Goal: Find specific page/section: Find specific page/section

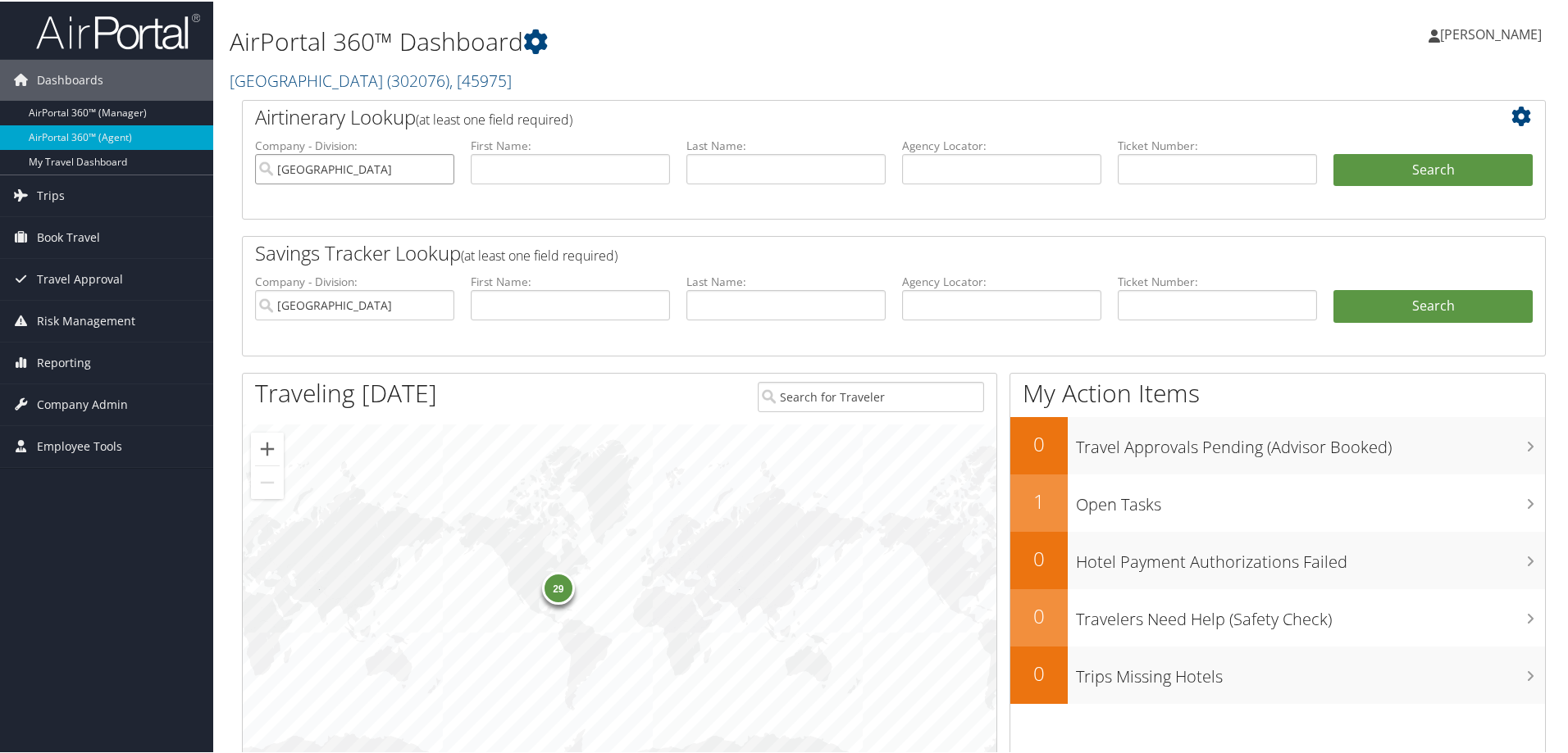
click at [438, 168] on input "[GEOGRAPHIC_DATA]" at bounding box center [354, 167] width 199 height 30
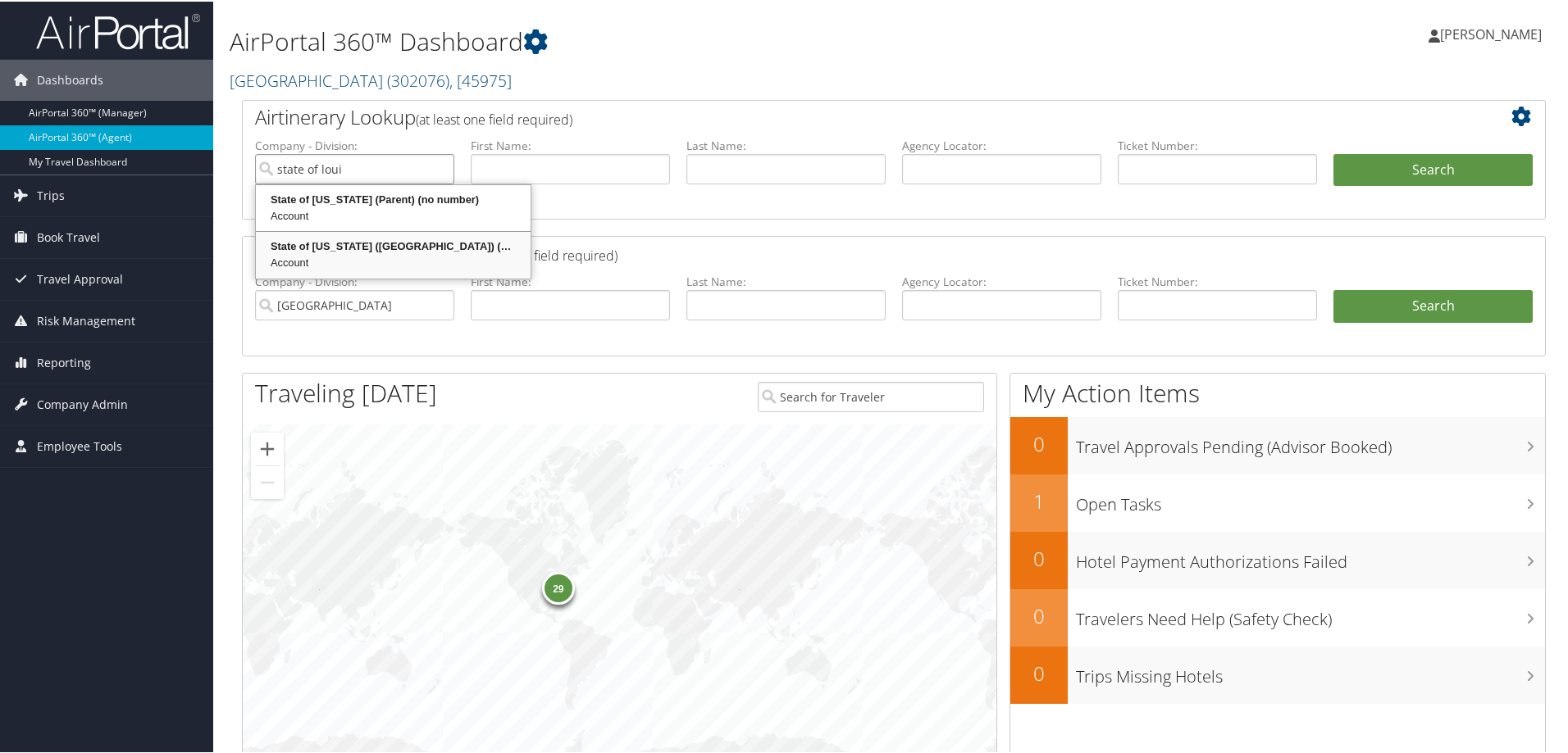
click at [342, 249] on div "State of [US_STATE] ([GEOGRAPHIC_DATA]) (STATEOFLA)" at bounding box center [393, 245] width 270 height 17
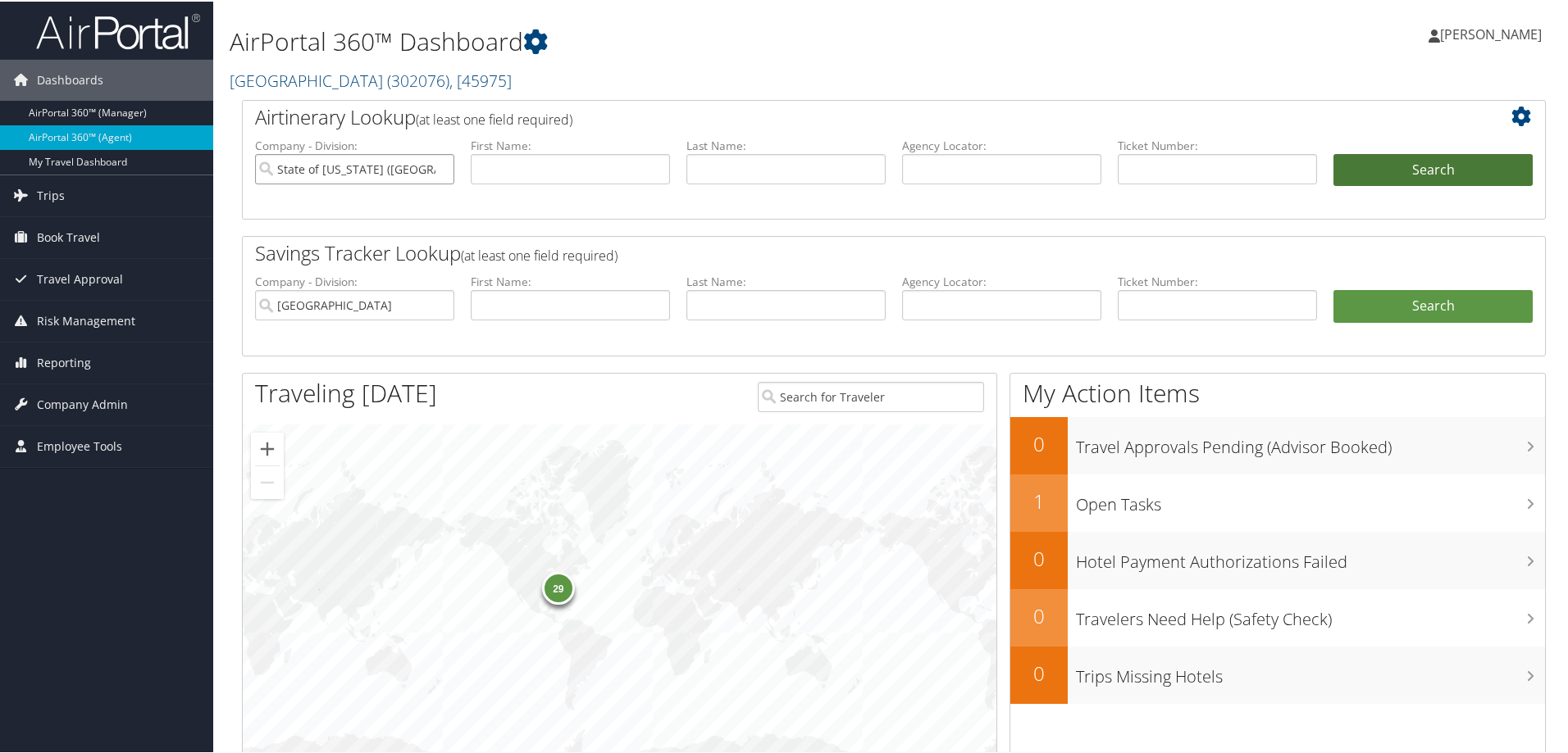
type input "State of [US_STATE] ([GEOGRAPHIC_DATA])"
click at [1406, 157] on button "Search" at bounding box center [1432, 168] width 199 height 32
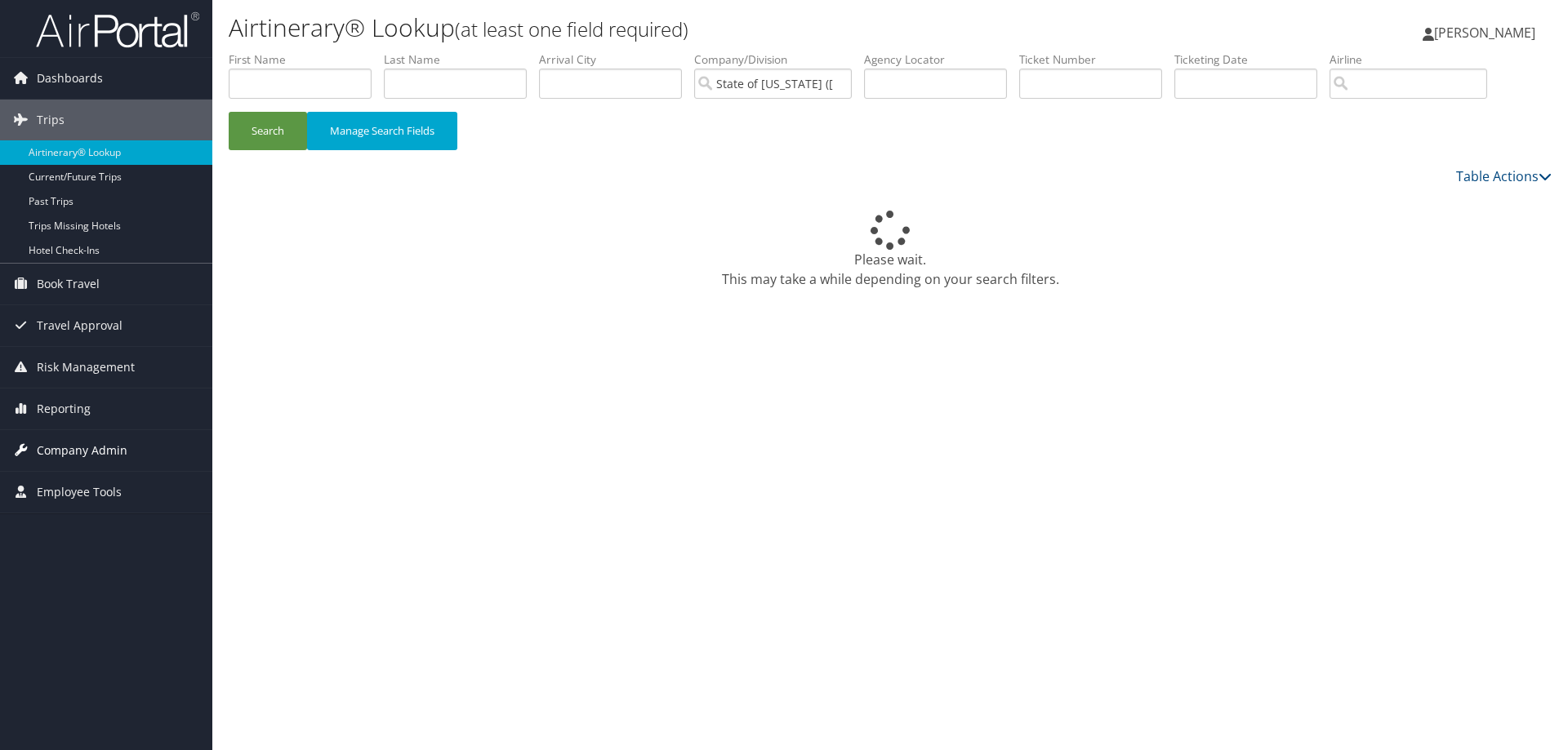
click at [84, 446] on span "Company Admin" at bounding box center [82, 450] width 90 height 40
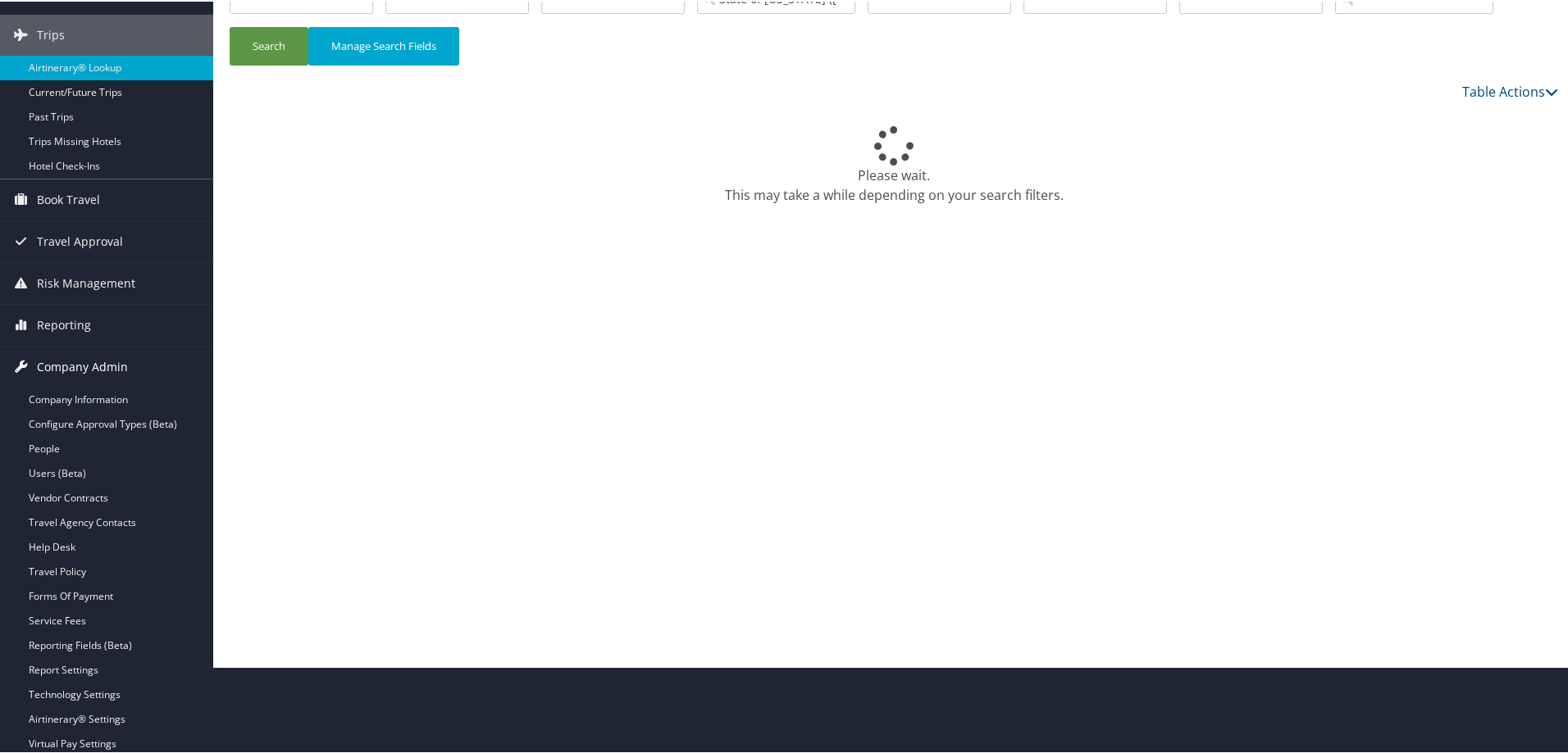
scroll to position [164, 0]
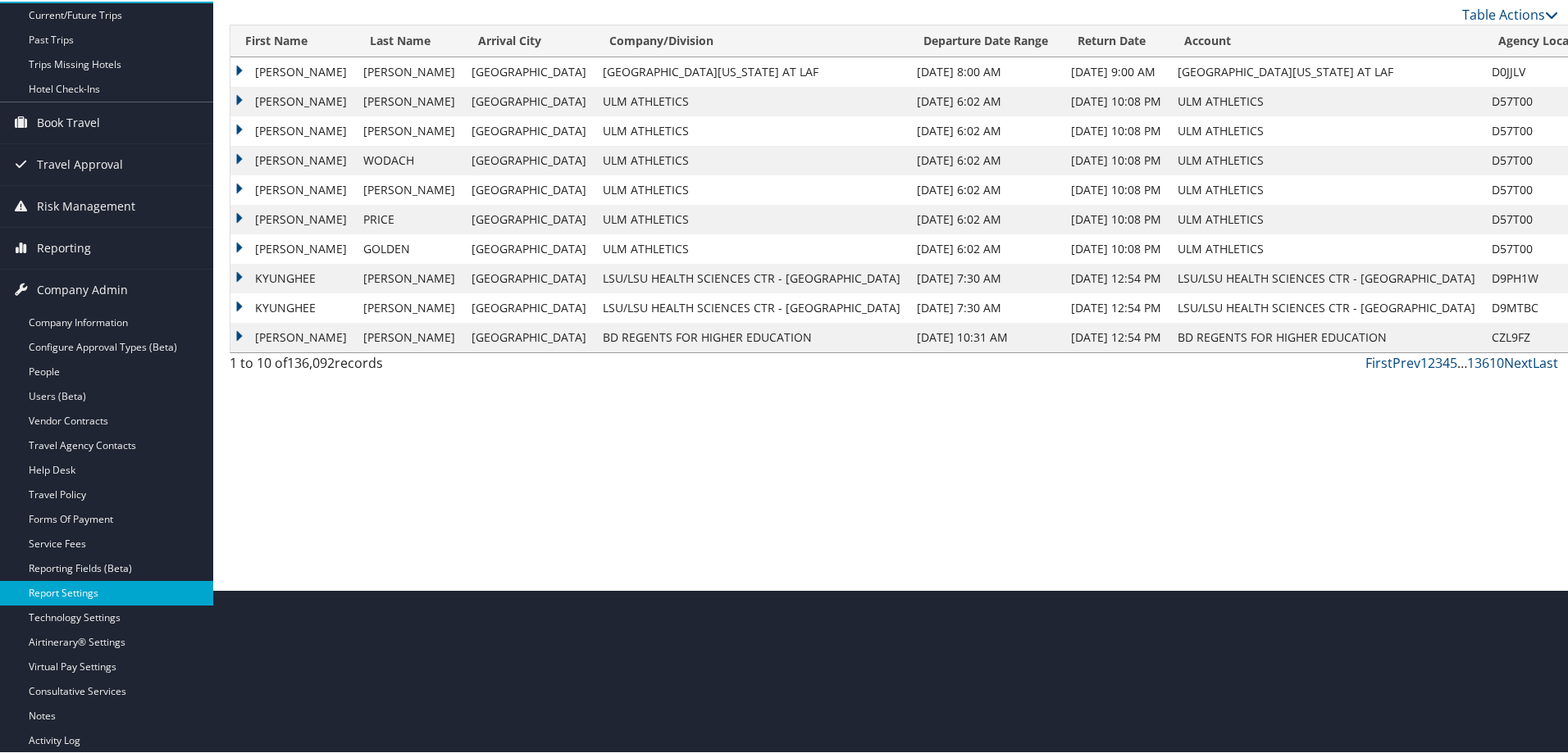
click at [77, 583] on link "Report Settings" at bounding box center [106, 591] width 214 height 25
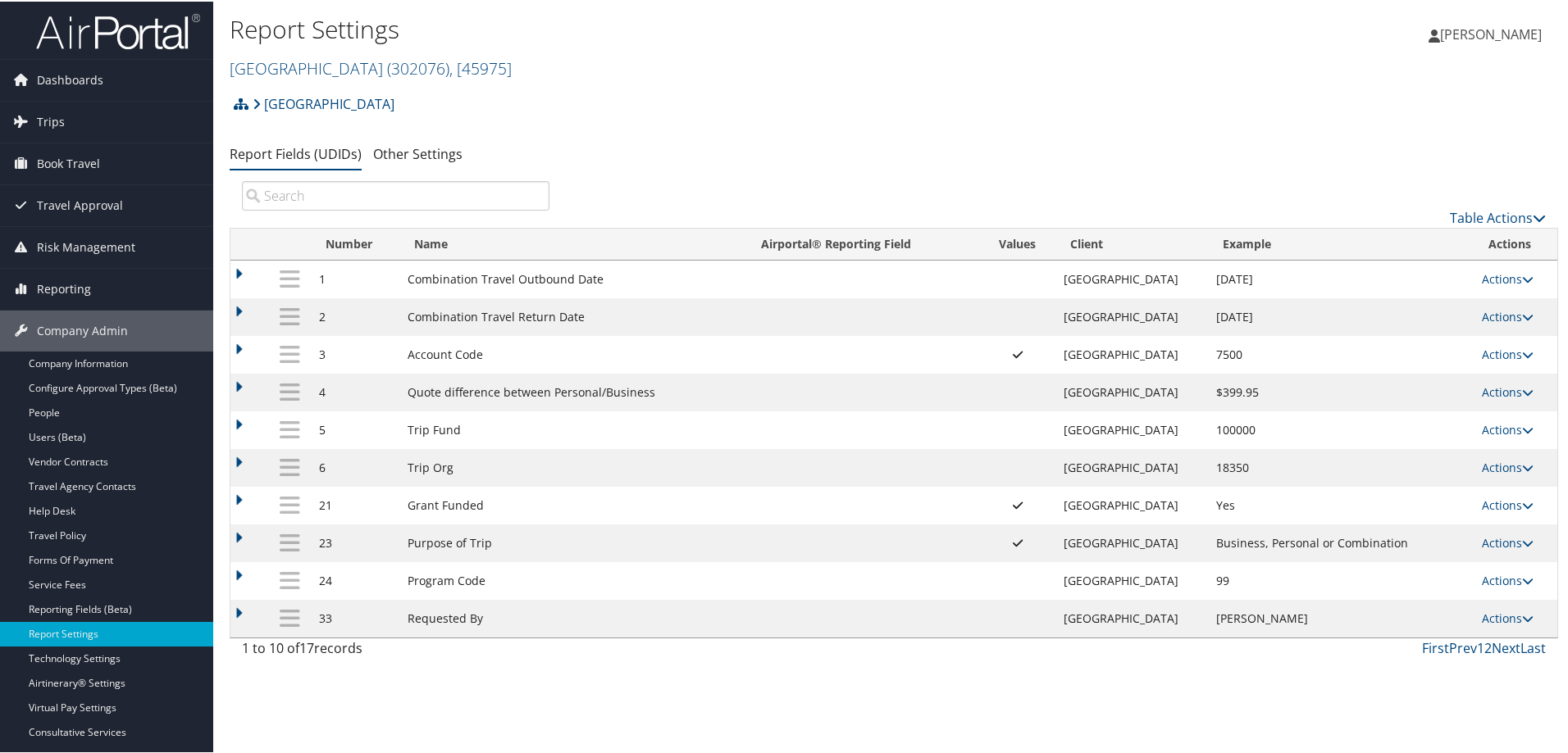
click at [92, 27] on img at bounding box center [117, 30] width 164 height 39
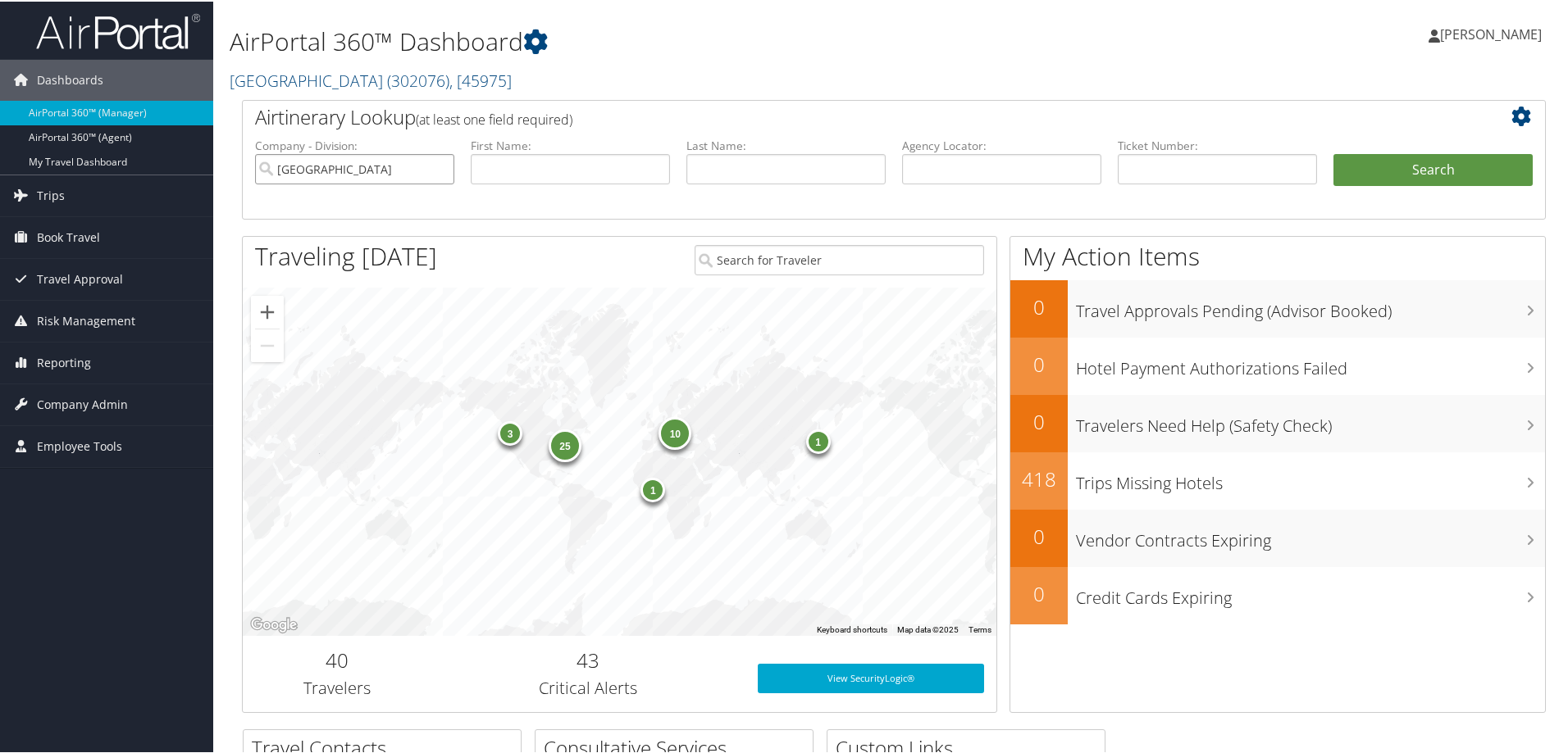
click at [438, 165] on input "[GEOGRAPHIC_DATA]" at bounding box center [354, 167] width 199 height 30
click at [103, 135] on link "AirPortal 360™ (Agent)" at bounding box center [106, 136] width 214 height 25
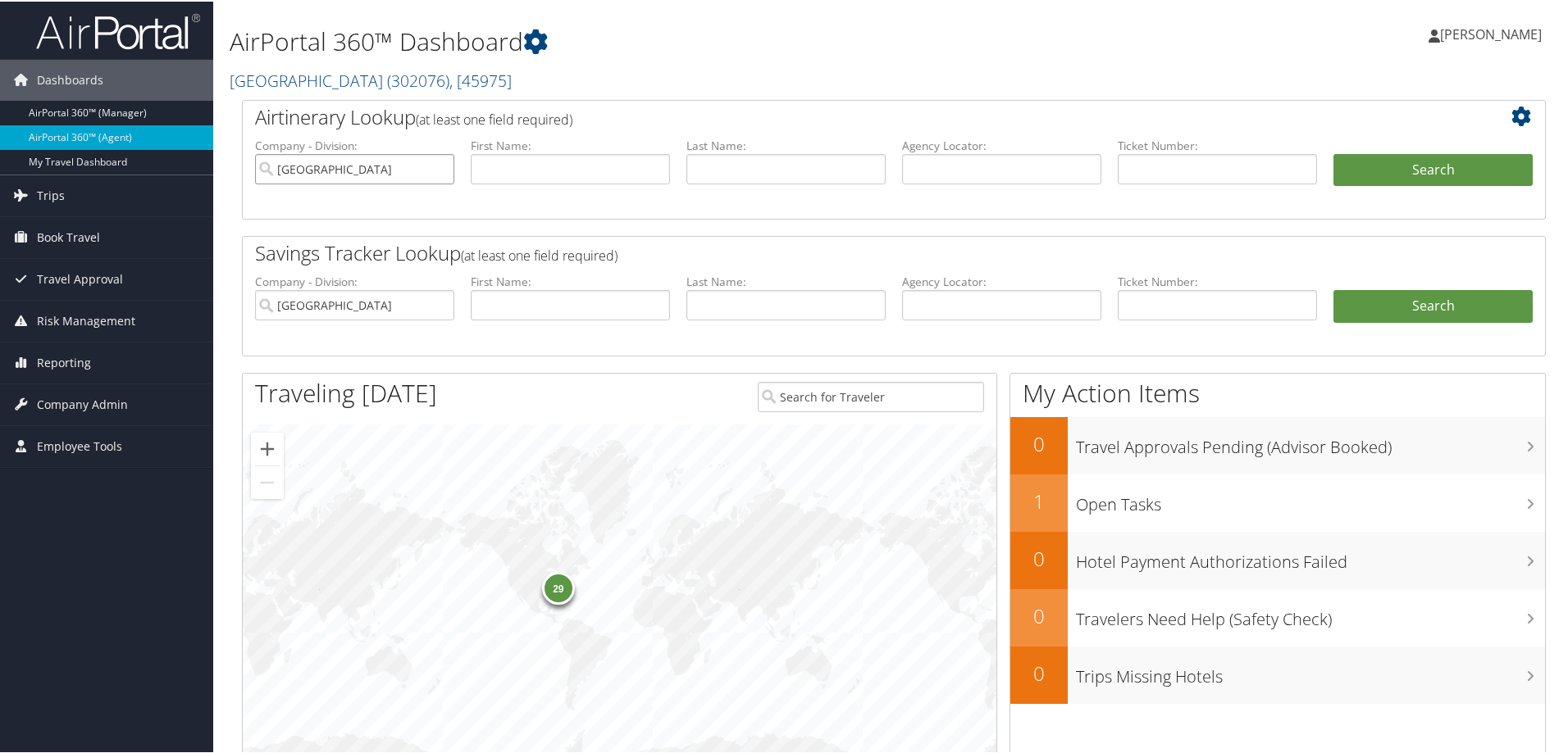
click at [441, 168] on input "[GEOGRAPHIC_DATA]" at bounding box center [354, 167] width 199 height 30
click at [390, 174] on input "search" at bounding box center [354, 167] width 199 height 30
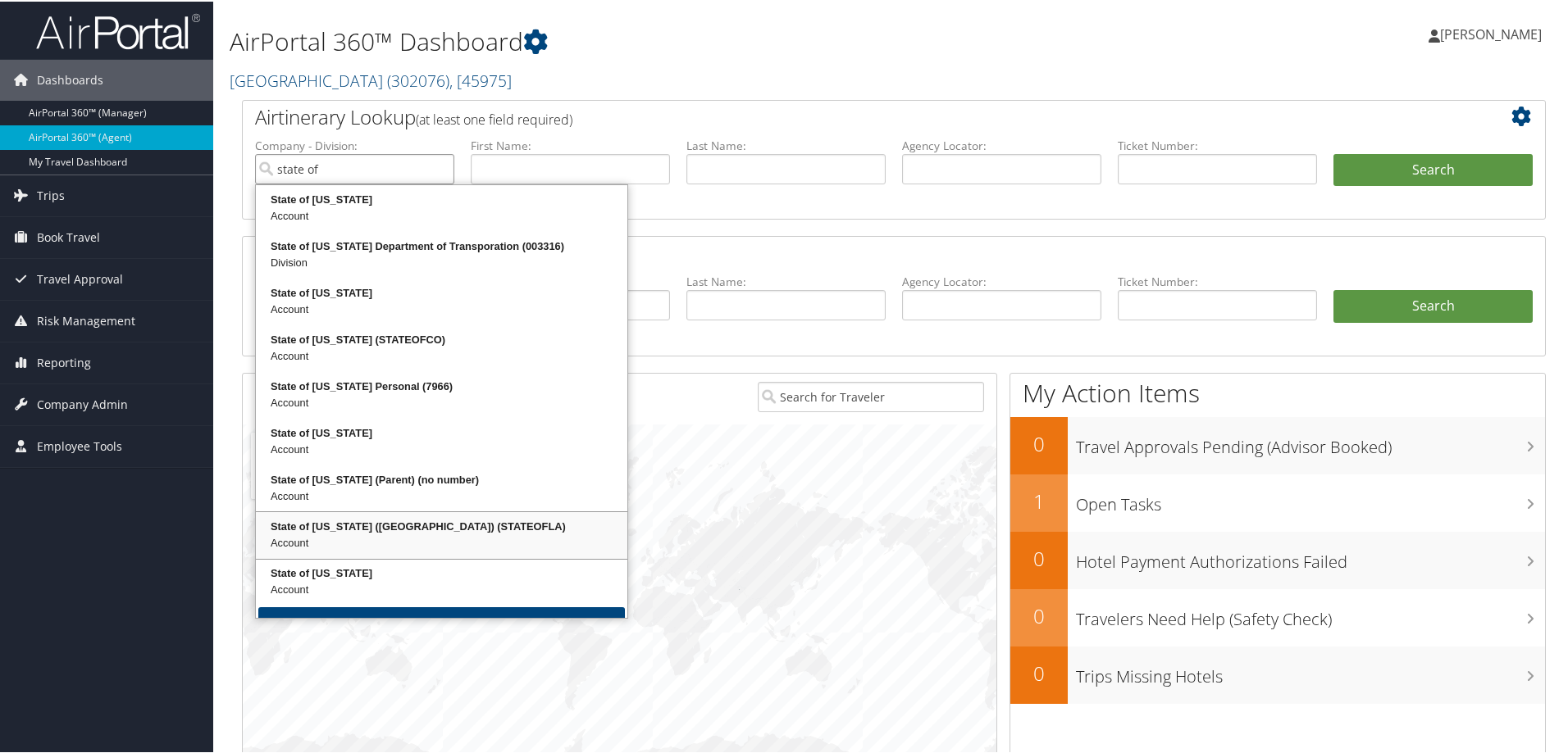
click at [283, 525] on div "State of Louisiana (SOLA) (STATEOFLA)" at bounding box center [441, 526] width 366 height 17
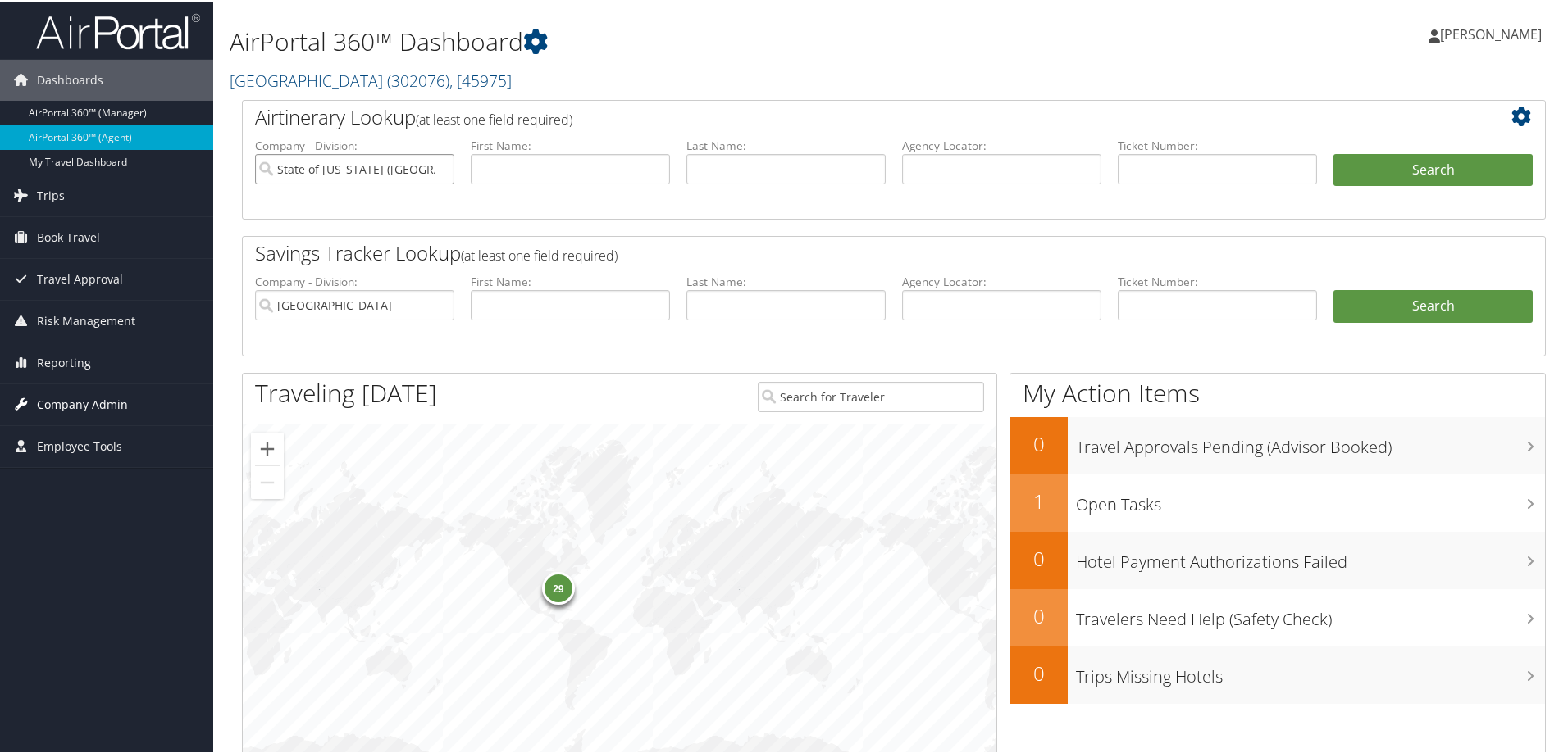
type input "State of [US_STATE] ([GEOGRAPHIC_DATA])"
click at [89, 402] on span "Company Admin" at bounding box center [82, 403] width 91 height 41
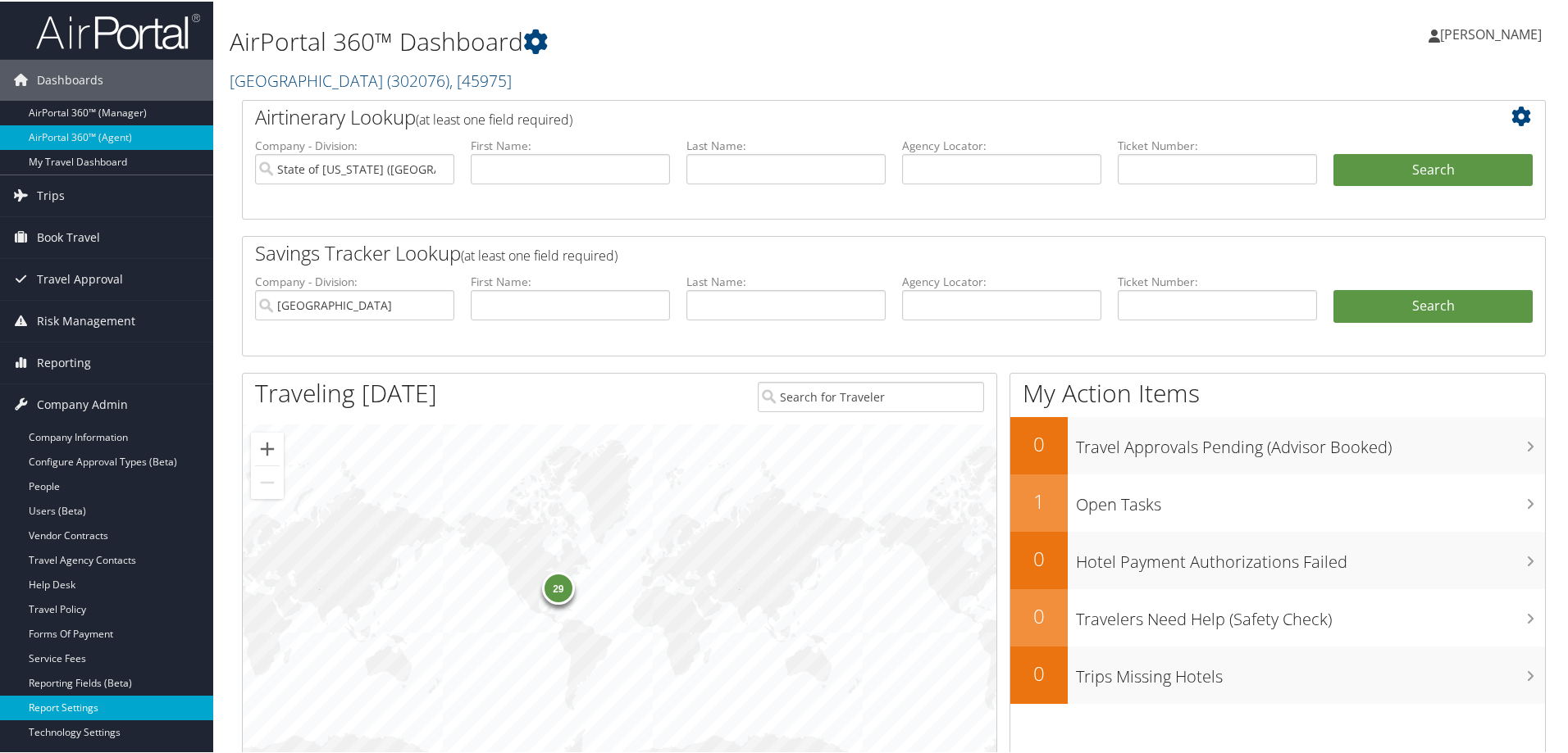
click at [75, 706] on link "Report Settings" at bounding box center [106, 706] width 214 height 25
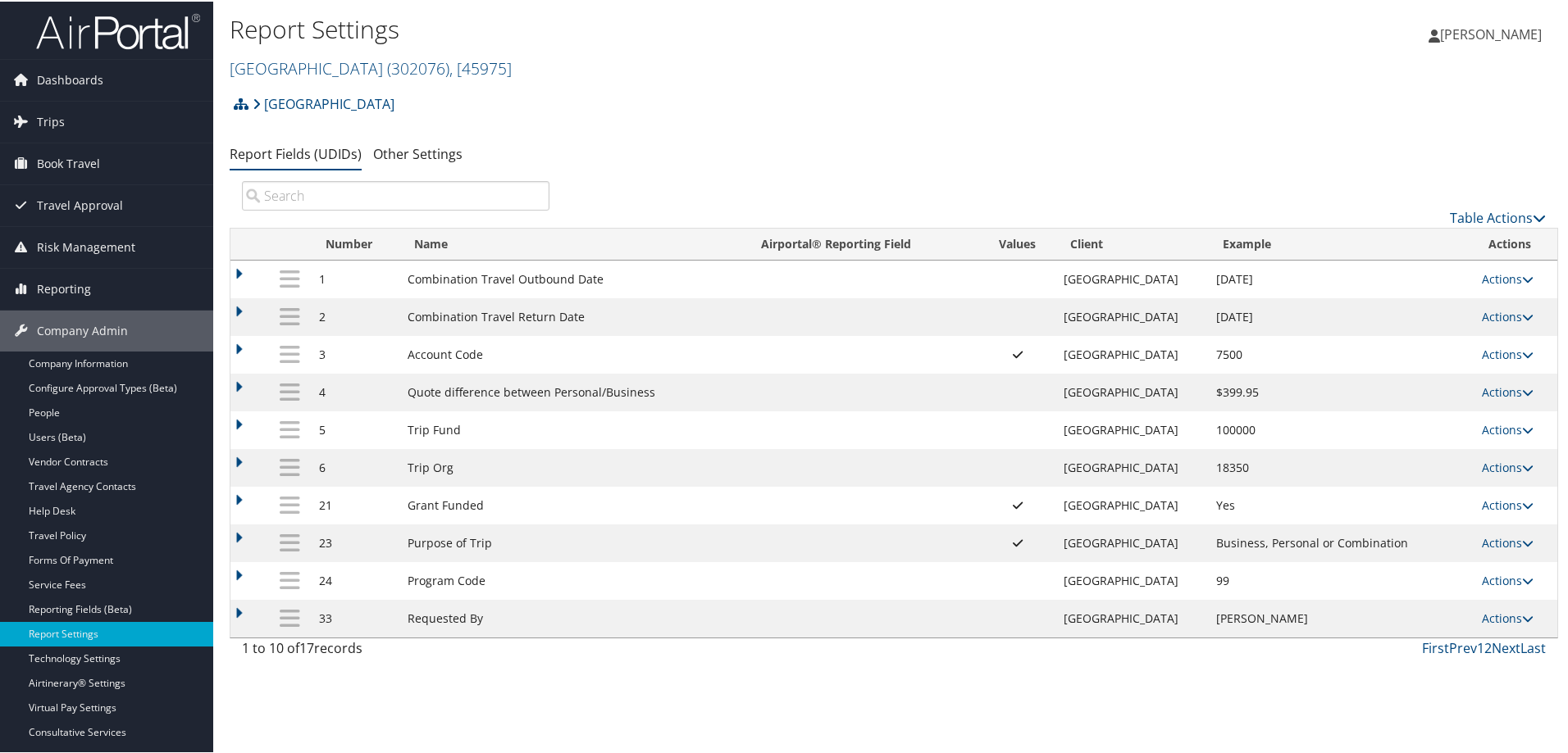
click at [104, 25] on img at bounding box center [117, 30] width 164 height 39
